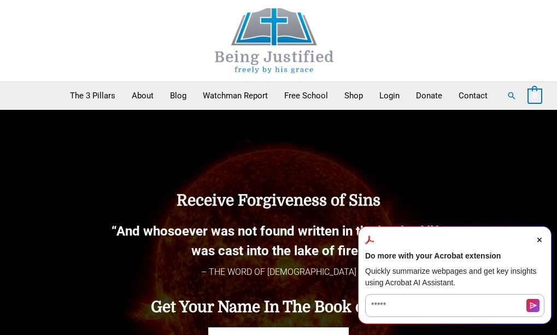
click at [543, 224] on div "Receive Forgiveness of Sins “And whosoever was not found written in the book of…" at bounding box center [279, 272] width 530 height 215
click at [541, 238] on icon "Close Acrobat AI Assistant Dialog" at bounding box center [539, 240] width 4 height 4
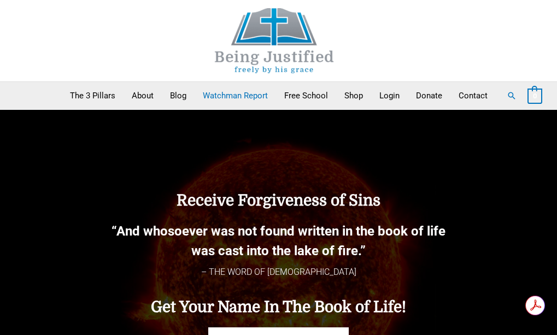
click at [243, 91] on link "Watchman Report" at bounding box center [235, 95] width 81 height 27
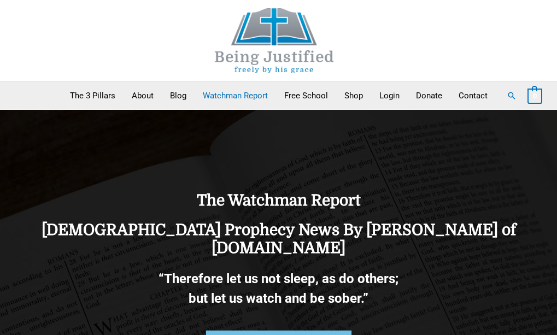
click at [174, 95] on link "Blog" at bounding box center [178, 95] width 33 height 27
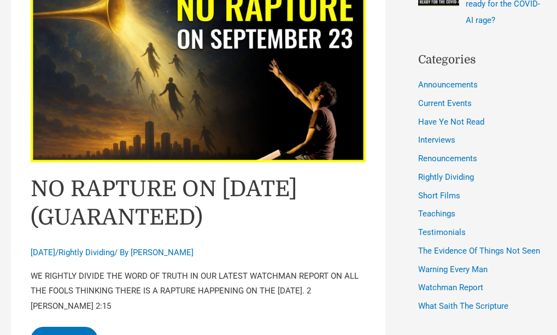
scroll to position [646, 0]
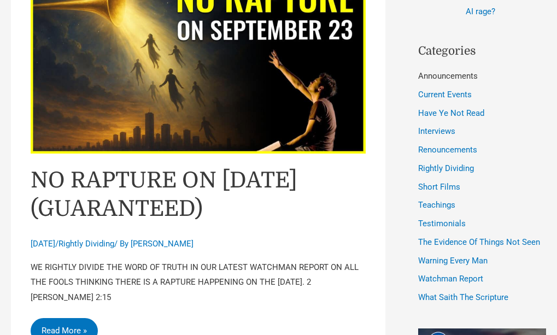
click at [469, 74] on link "Announcements" at bounding box center [448, 76] width 60 height 10
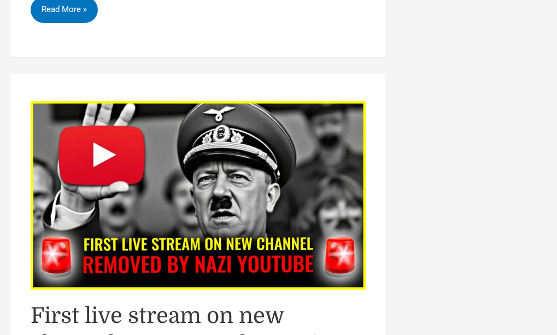
scroll to position [1147, 0]
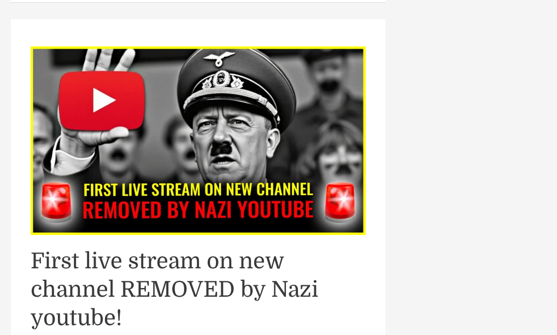
click at [100, 98] on img "Read: First live stream on new channel REMOVED by Nazi youtube!" at bounding box center [198, 140] width 335 height 188
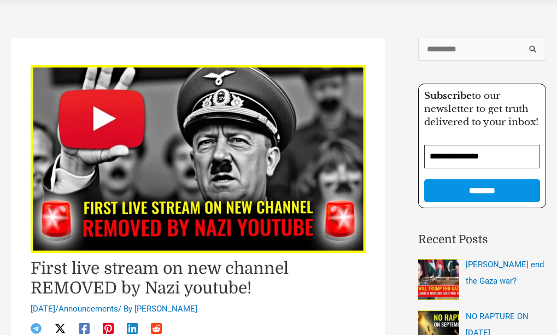
scroll to position [133, 0]
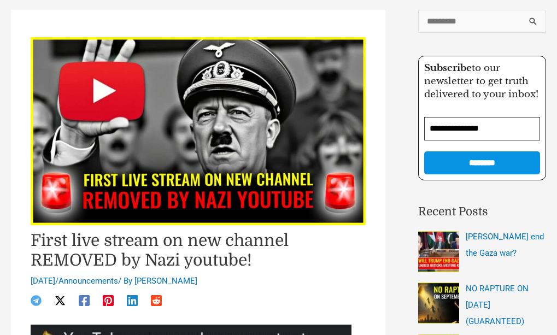
click at [98, 89] on img at bounding box center [198, 131] width 335 height 188
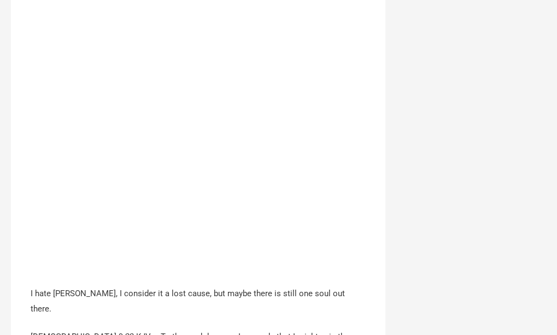
scroll to position [1588, 0]
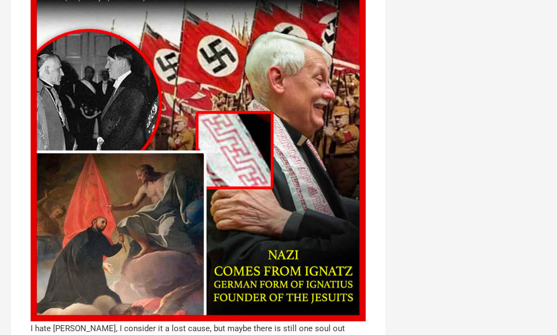
click at [188, 152] on img at bounding box center [198, 153] width 335 height 335
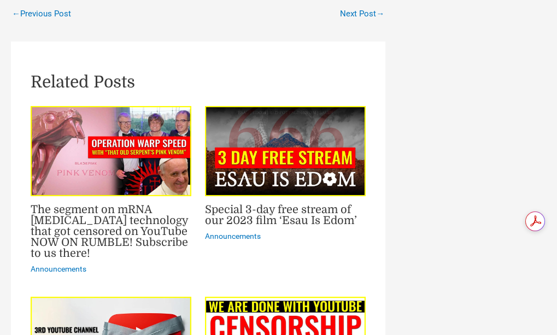
scroll to position [0, 0]
